Goal: Task Accomplishment & Management: Use online tool/utility

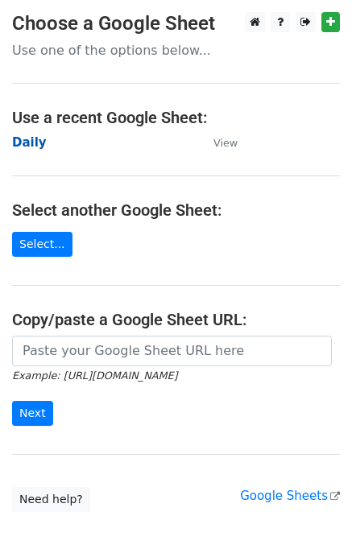
click at [31, 143] on strong "Daily" at bounding box center [29, 142] width 35 height 14
click at [21, 142] on strong "Daily" at bounding box center [29, 142] width 35 height 14
click at [27, 142] on strong "Daily" at bounding box center [29, 142] width 35 height 14
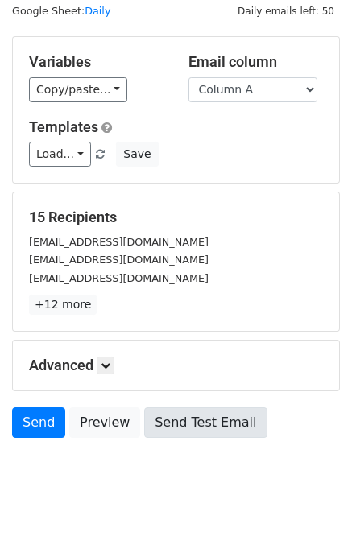
scroll to position [74, 0]
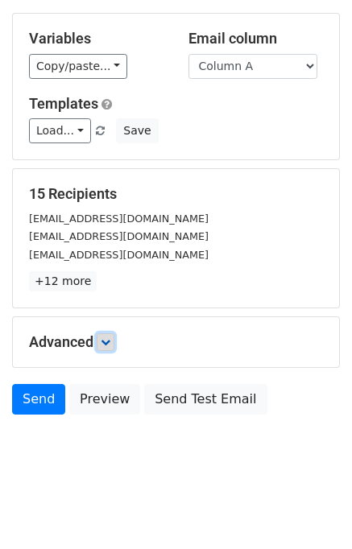
click at [103, 339] on link at bounding box center [106, 342] width 18 height 18
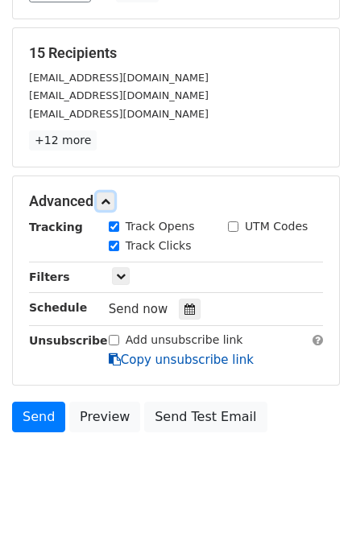
scroll to position [219, 0]
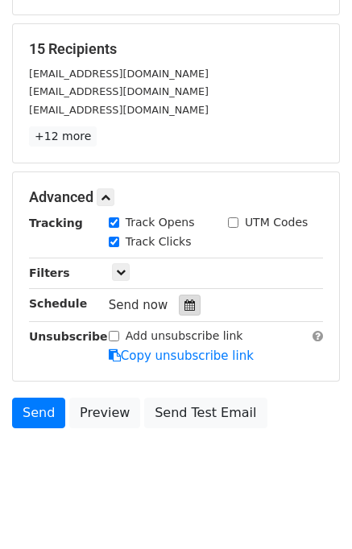
click at [184, 302] on icon at bounding box center [189, 304] width 10 height 11
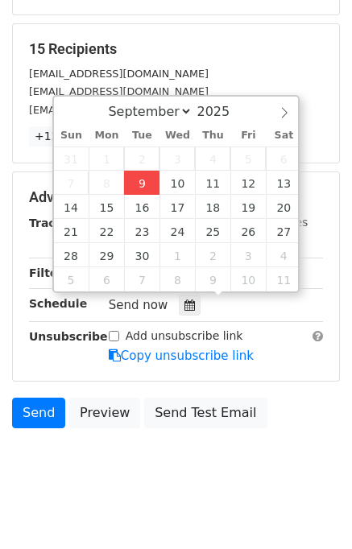
type input "2025-09-09 12:00"
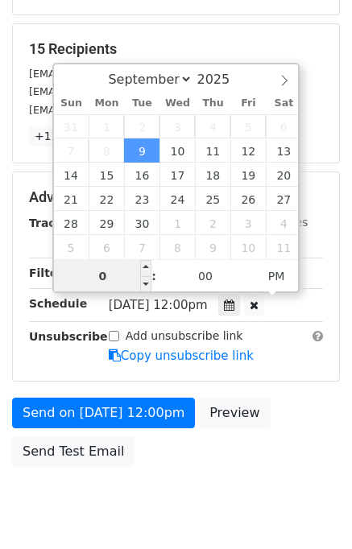
type input "01"
type input "2025-09-09 13:00"
click at [316, 439] on div "Send on Sep 9 at 12:00pm Preview Send Test Email" at bounding box center [176, 436] width 352 height 77
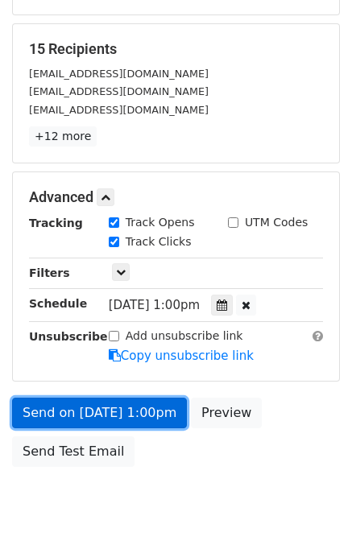
click at [142, 417] on link "Send on Sep 9 at 1:00pm" at bounding box center [99, 413] width 175 height 31
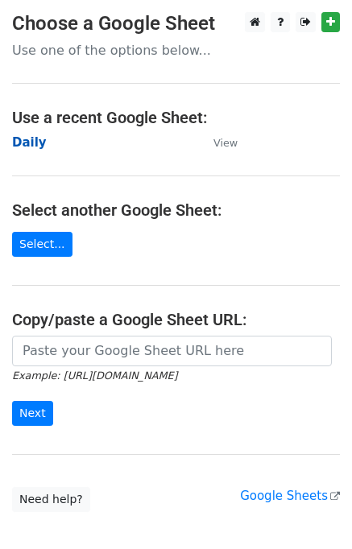
click at [21, 146] on strong "Daily" at bounding box center [29, 142] width 35 height 14
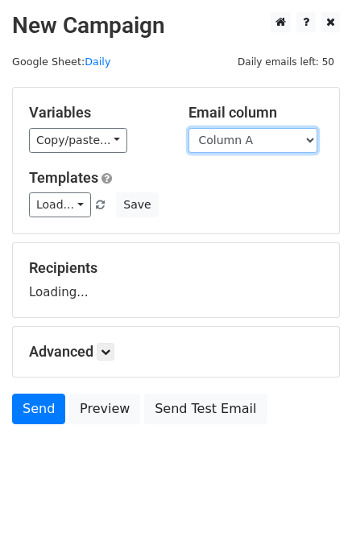
click at [245, 138] on select "Column A Column B Column C Column D Column E" at bounding box center [252, 140] width 129 height 25
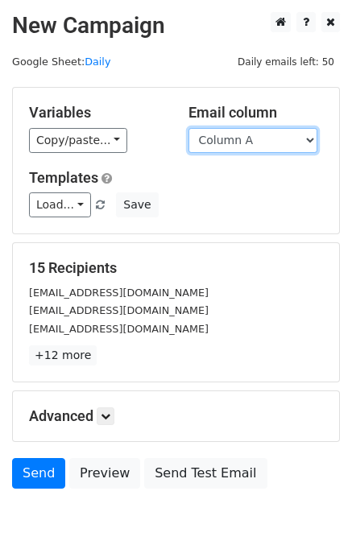
click at [238, 142] on select "Column A Column B Column C Column D Column E" at bounding box center [252, 140] width 129 height 25
select select "Column B"
click at [188, 128] on select "Column A Column B Column C Column D Column E" at bounding box center [252, 140] width 129 height 25
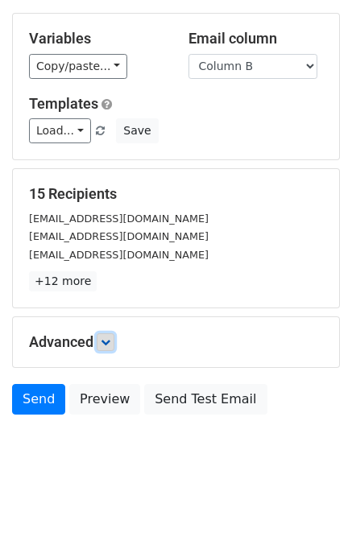
click at [105, 344] on icon at bounding box center [106, 342] width 10 height 10
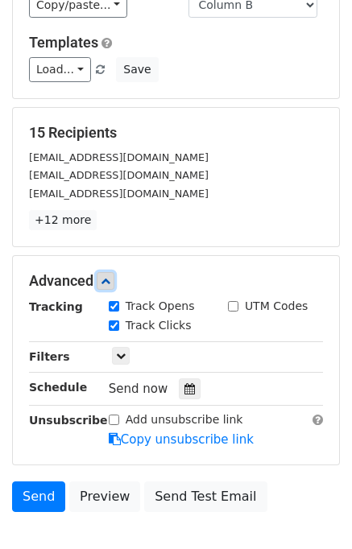
scroll to position [212, 0]
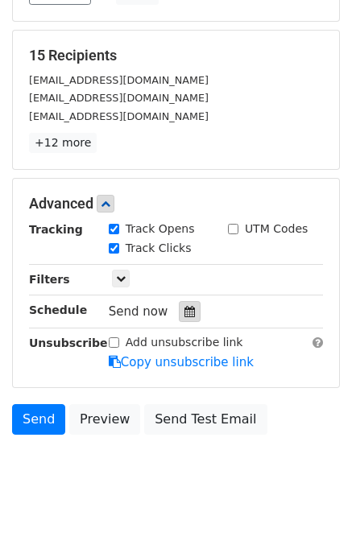
click at [184, 307] on icon at bounding box center [189, 311] width 10 height 11
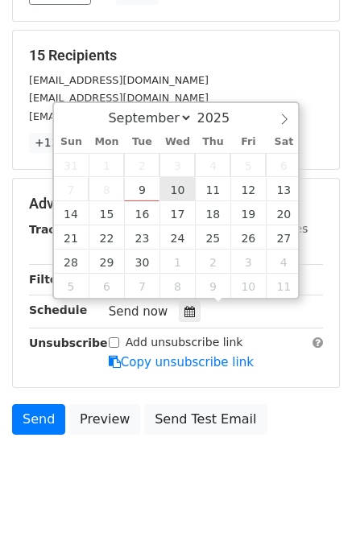
type input "2025-09-10 12:00"
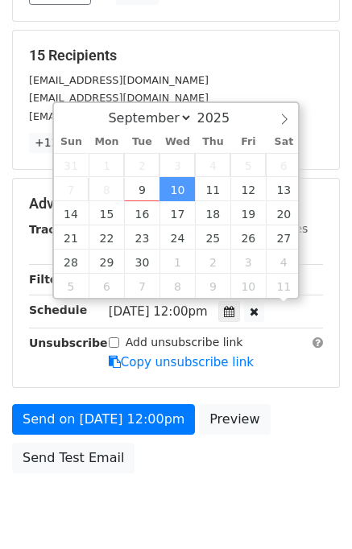
scroll to position [0, 0]
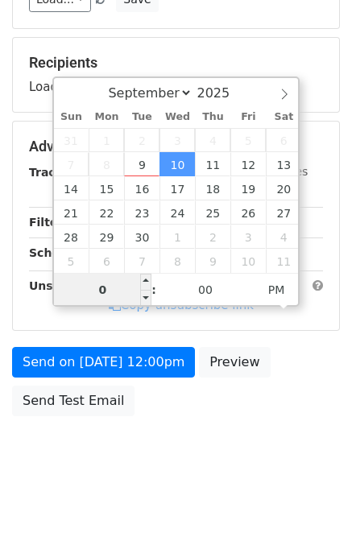
type input "02"
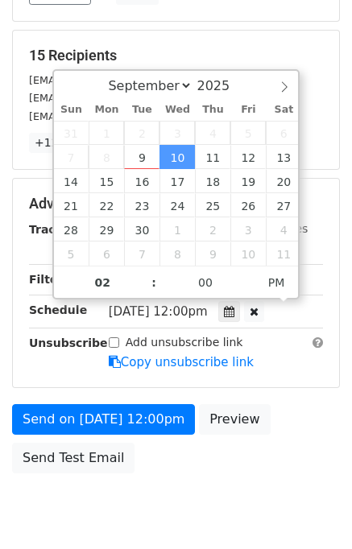
type input "2025-09-10 14:00"
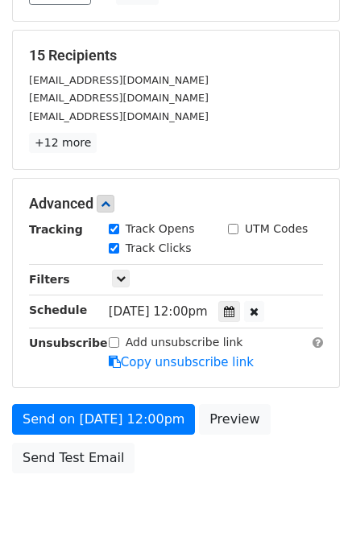
click at [296, 412] on div "Send on Sep 10 at 12:00pm Preview Send Test Email" at bounding box center [176, 442] width 352 height 77
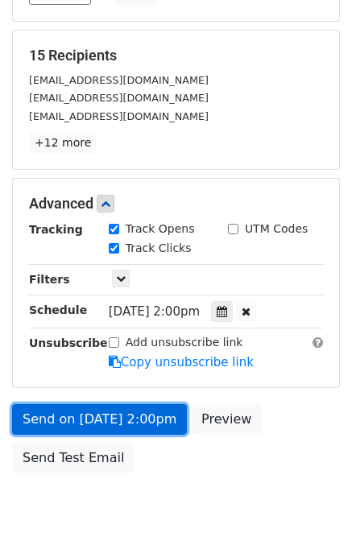
click at [139, 414] on link "Send on Sep 10 at 2:00pm" at bounding box center [99, 419] width 175 height 31
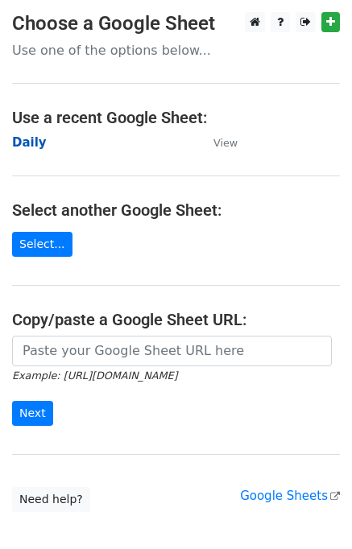
click at [31, 146] on strong "Daily" at bounding box center [29, 142] width 35 height 14
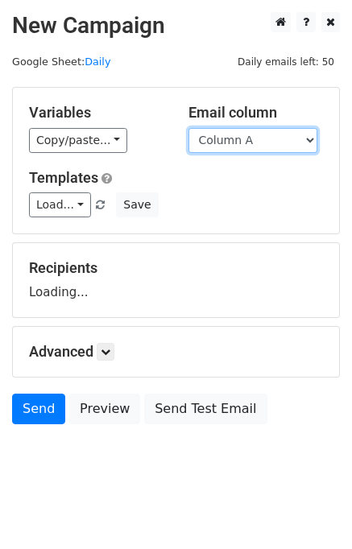
click at [243, 142] on select "Column A Column B Column C Column D Column E" at bounding box center [252, 140] width 129 height 25
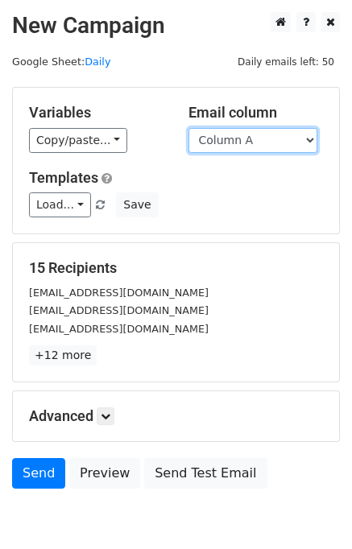
click at [241, 146] on select "Column A Column B Column C Column D Column E" at bounding box center [252, 140] width 129 height 25
select select "Column C"
click at [188, 128] on select "Column A Column B Column C Column D Column E" at bounding box center [252, 140] width 129 height 25
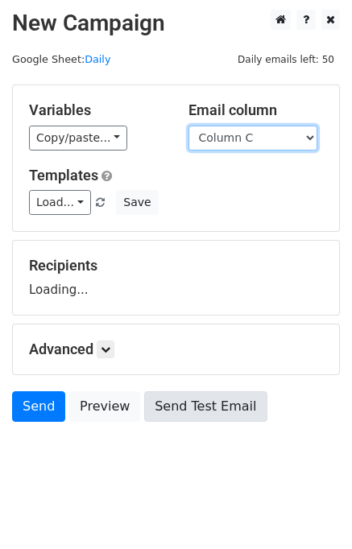
scroll to position [10, 0]
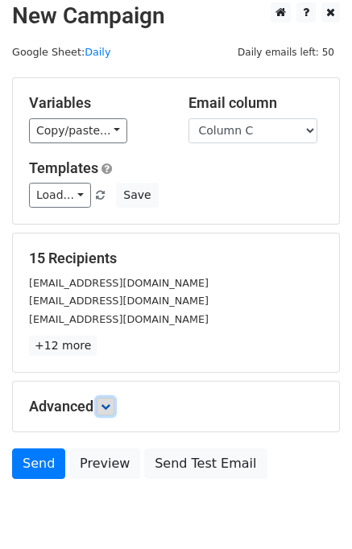
click at [112, 398] on link at bounding box center [106, 407] width 18 height 18
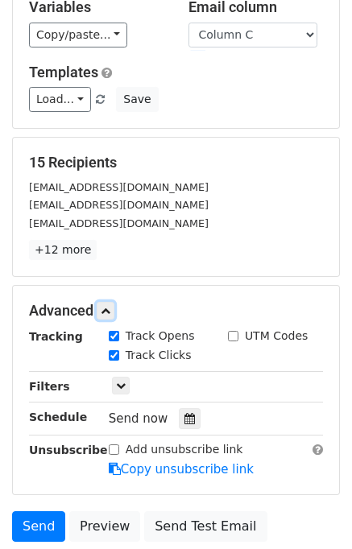
scroll to position [186, 0]
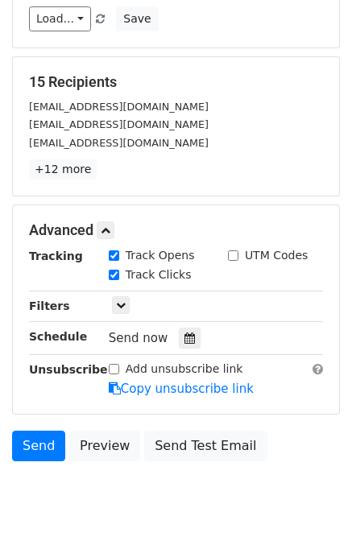
click at [182, 322] on div "Tracking Track Opens UTM Codes Track Clicks Filters Only include spreadsheet ro…" at bounding box center [176, 322] width 294 height 150
click at [184, 334] on icon at bounding box center [189, 337] width 10 height 11
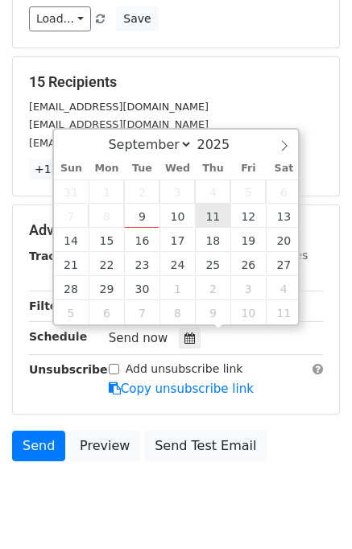
type input "2025-09-11 12:00"
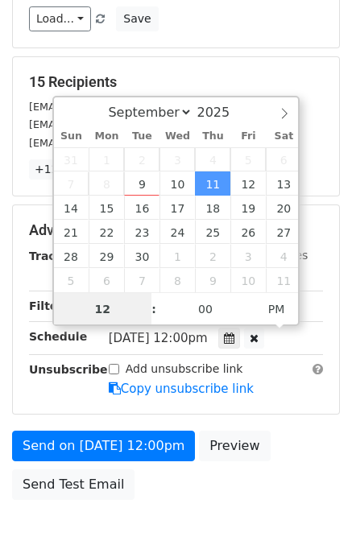
scroll to position [0, 0]
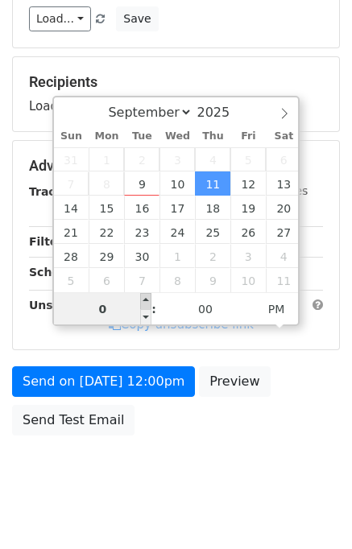
type input "03"
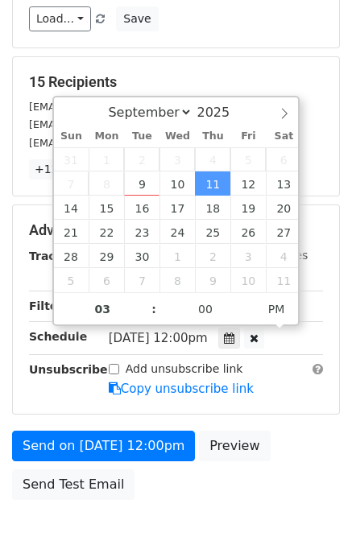
type input "2025-09-11 15:00"
click at [287, 443] on div "Send on Sep 11 at 12:00pm Preview Send Test Email" at bounding box center [176, 469] width 352 height 77
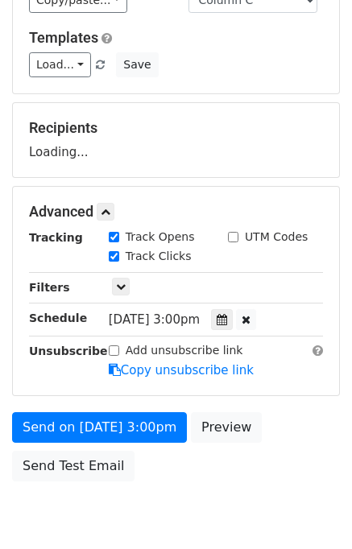
scroll to position [205, 0]
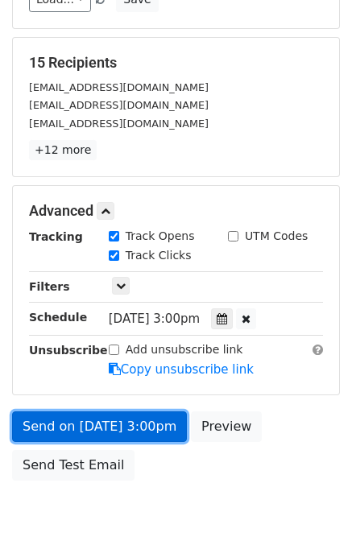
click at [116, 423] on link "Send on Sep 11 at 3:00pm" at bounding box center [99, 426] width 175 height 31
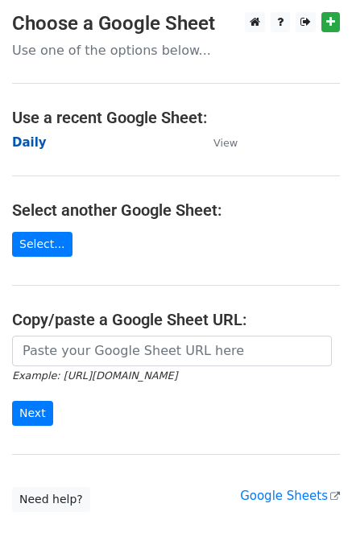
click at [39, 139] on strong "Daily" at bounding box center [29, 142] width 35 height 14
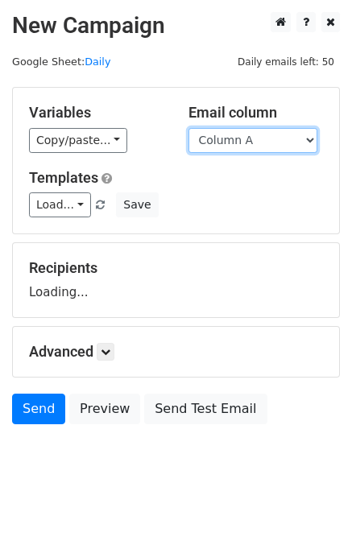
click at [248, 142] on select "Column A Column B Column C Column D Column E" at bounding box center [252, 140] width 129 height 25
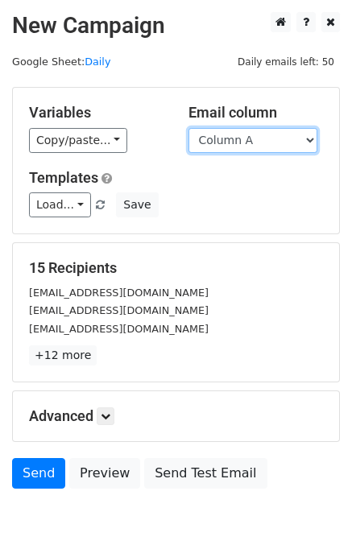
click at [246, 138] on select "Column A Column B Column C Column D Column E" at bounding box center [252, 140] width 129 height 25
select select "Column D"
click at [188, 128] on select "Column A Column B Column C Column D Column E" at bounding box center [252, 140] width 129 height 25
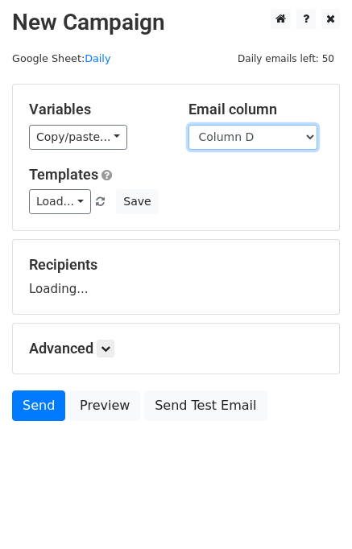
scroll to position [10, 0]
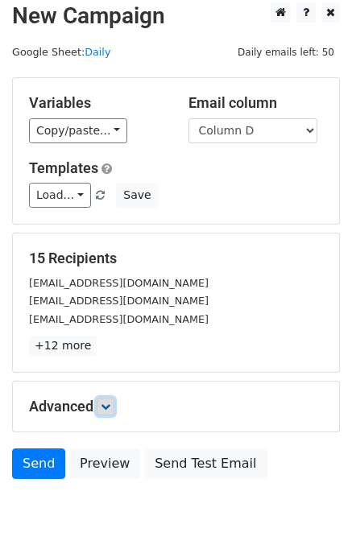
click at [114, 398] on link at bounding box center [106, 407] width 18 height 18
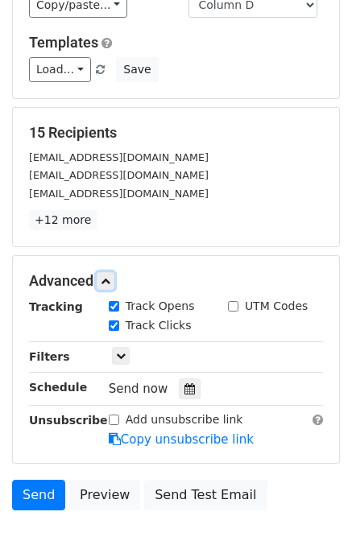
scroll to position [196, 0]
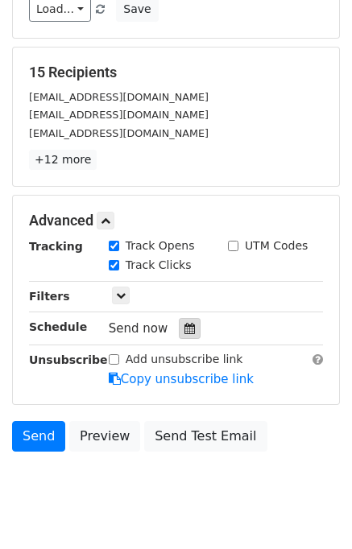
click at [187, 318] on div at bounding box center [190, 328] width 22 height 21
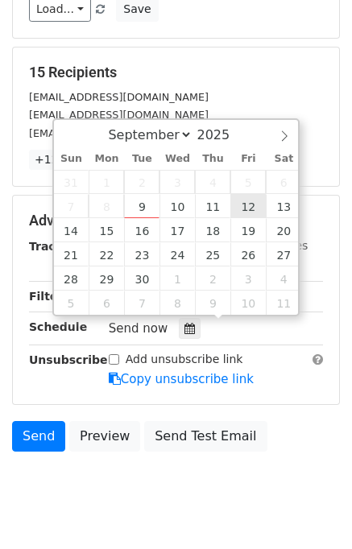
type input "[DATE] 12:00"
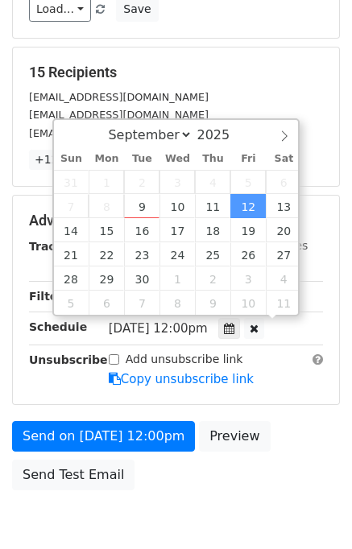
scroll to position [0, 0]
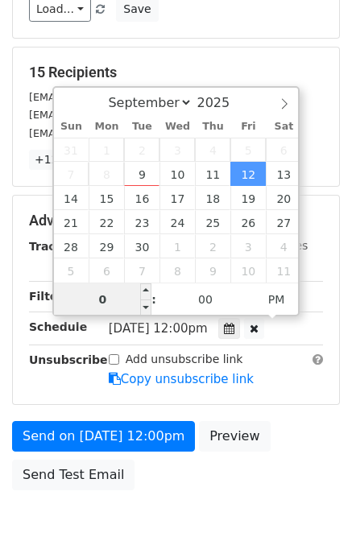
type input "04"
type input "[DATE] 16:00"
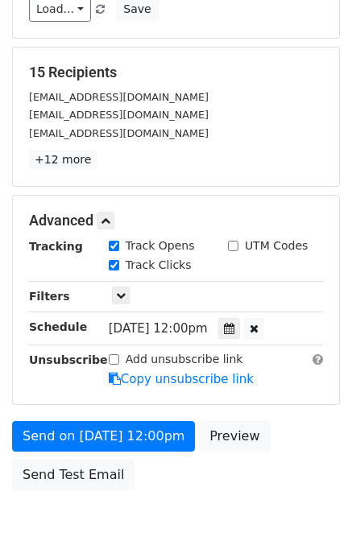
click at [297, 450] on div "Send on [DATE] 12:00pm Preview Send Test Email" at bounding box center [176, 459] width 352 height 77
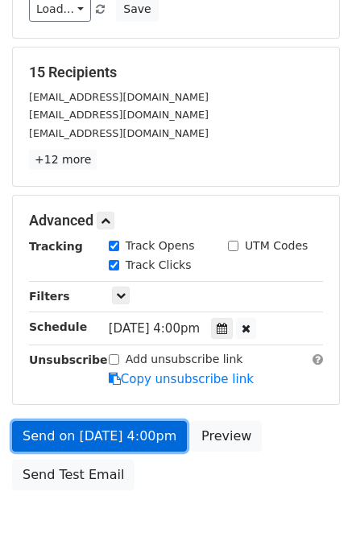
click at [142, 426] on link "Send on [DATE] 4:00pm" at bounding box center [99, 436] width 175 height 31
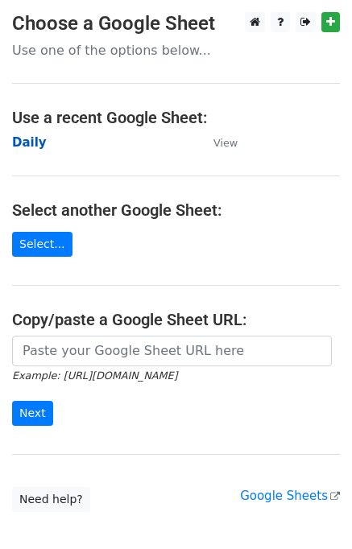
click at [27, 142] on strong "Daily" at bounding box center [29, 142] width 35 height 14
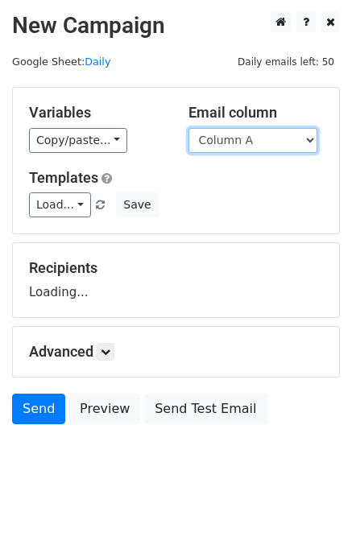
click at [245, 140] on select "Column A Column B Column C Column D Column E" at bounding box center [252, 140] width 129 height 25
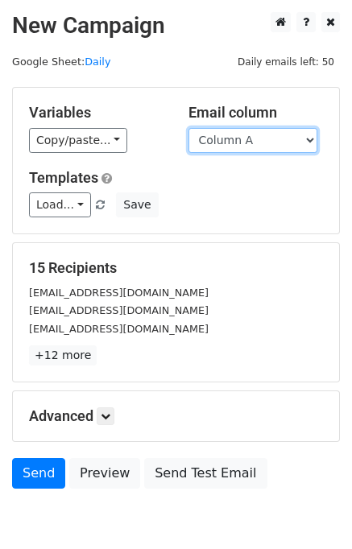
click at [237, 146] on select "Column A Column B Column C Column D Column E" at bounding box center [252, 140] width 129 height 25
select select "Column E"
click at [188, 128] on select "Column A Column B Column C Column D Column E" at bounding box center [252, 140] width 129 height 25
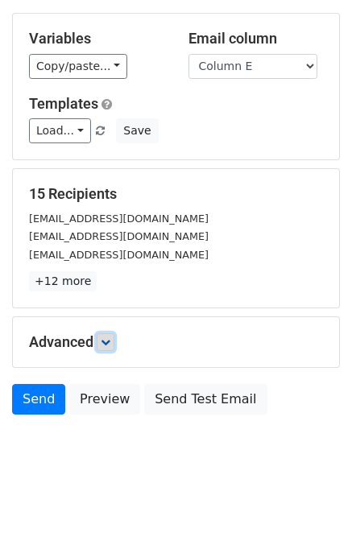
click at [110, 344] on icon at bounding box center [106, 342] width 10 height 10
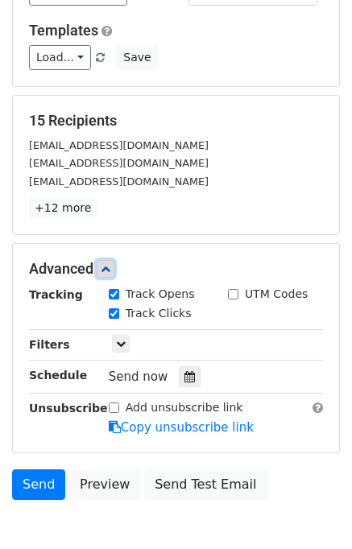
scroll to position [199, 0]
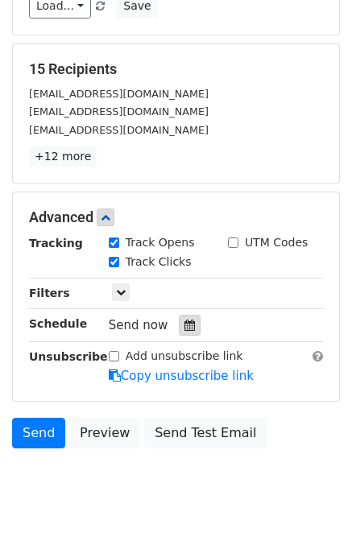
click at [184, 319] on icon at bounding box center [189, 324] width 10 height 11
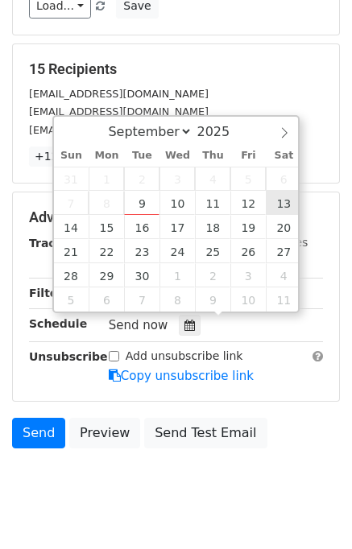
type input "2025-09-13 12:00"
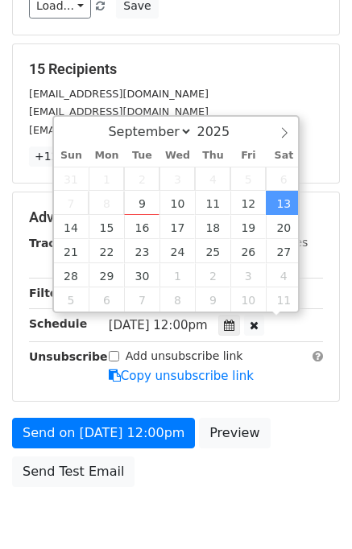
scroll to position [0, 0]
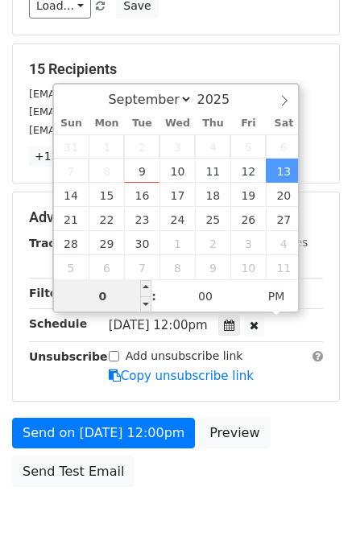
type input "05"
type input "2025-09-13 17:00"
click at [292, 435] on div "Send on Sep 13 at 12:00pm Preview Send Test Email" at bounding box center [176, 456] width 352 height 77
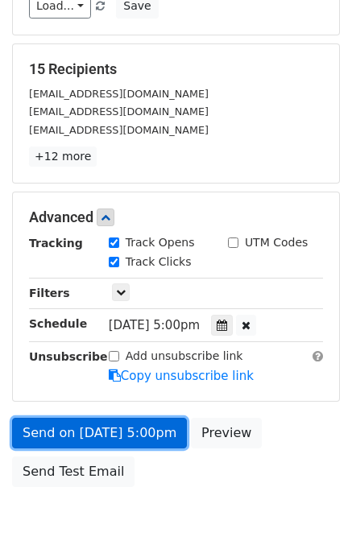
click at [139, 424] on link "Send on Sep 13 at 5:00pm" at bounding box center [99, 433] width 175 height 31
